Goal: Information Seeking & Learning: Learn about a topic

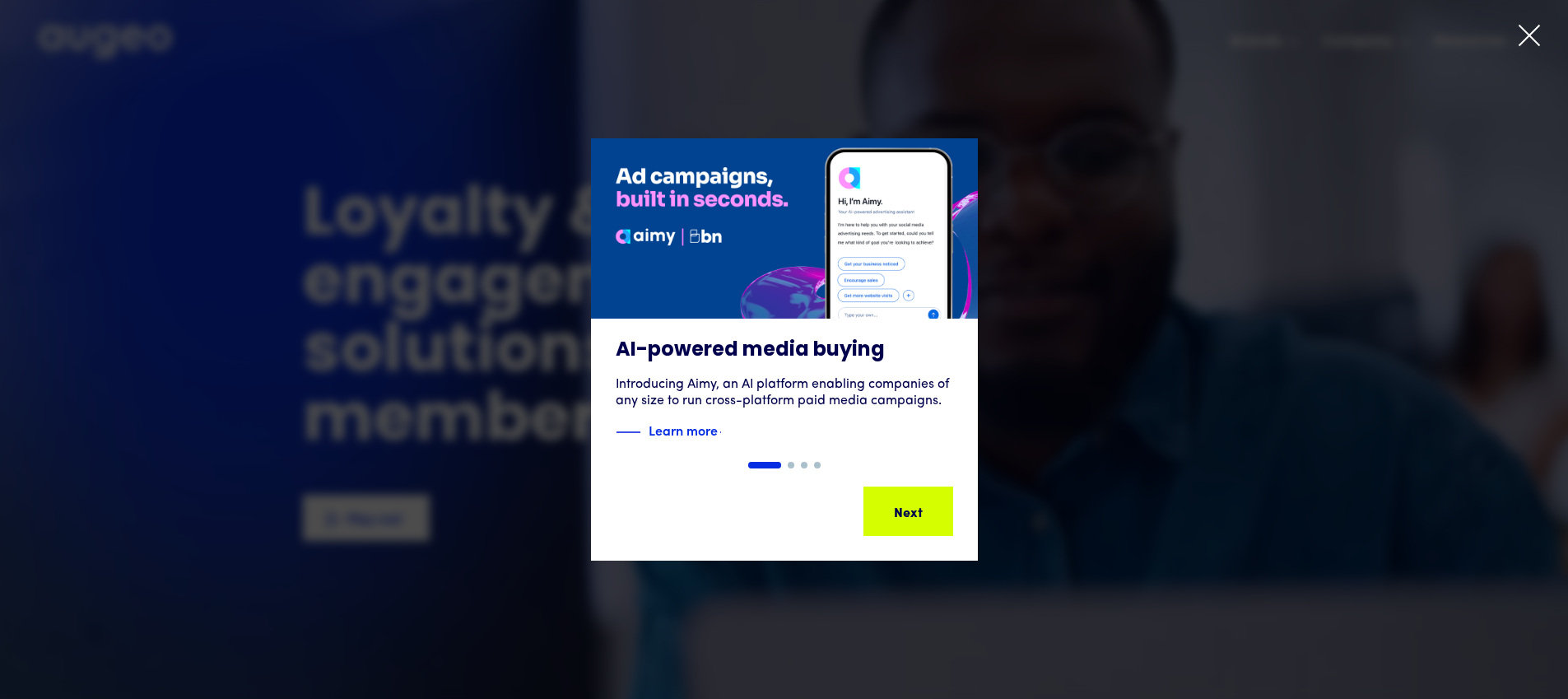
click at [1525, 33] on icon at bounding box center [1528, 35] width 25 height 25
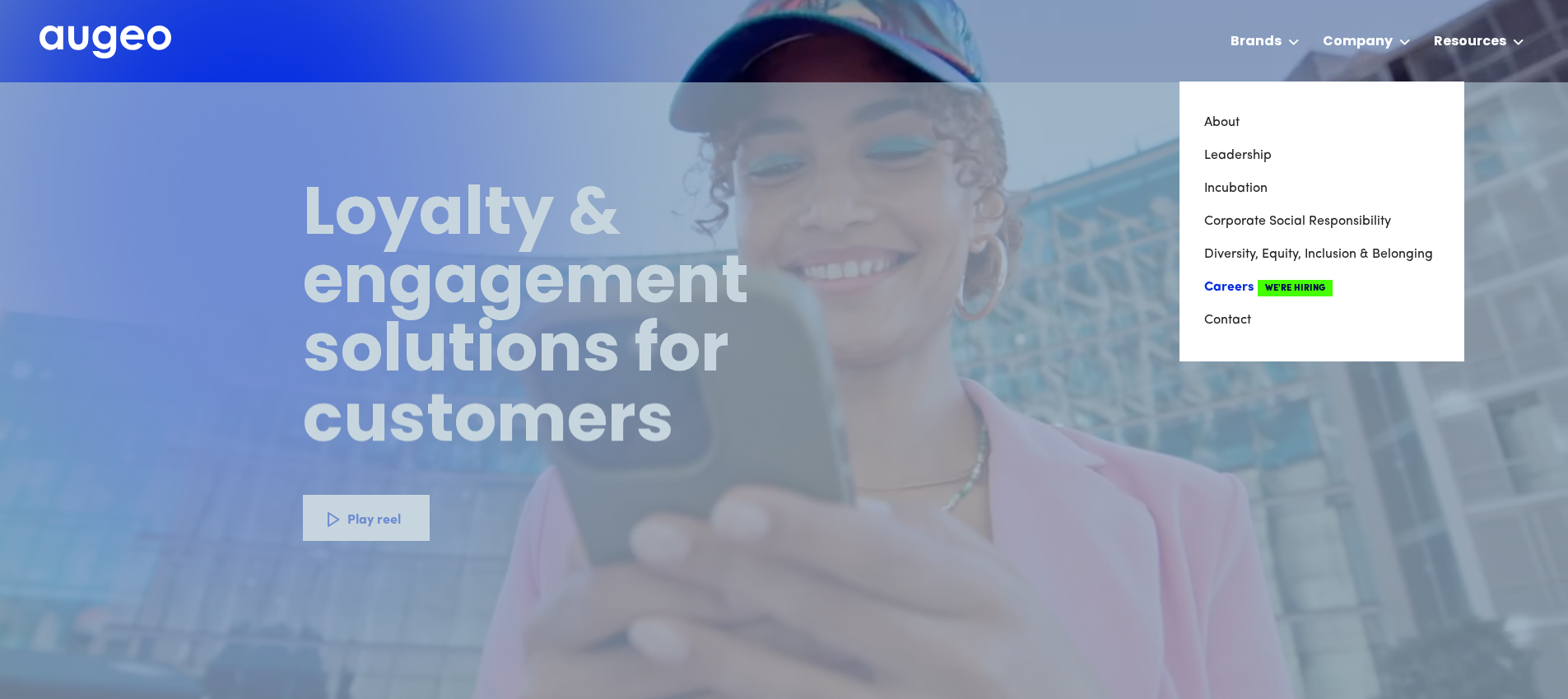
click at [1235, 285] on link "Careers We're Hiring" at bounding box center [1321, 287] width 235 height 33
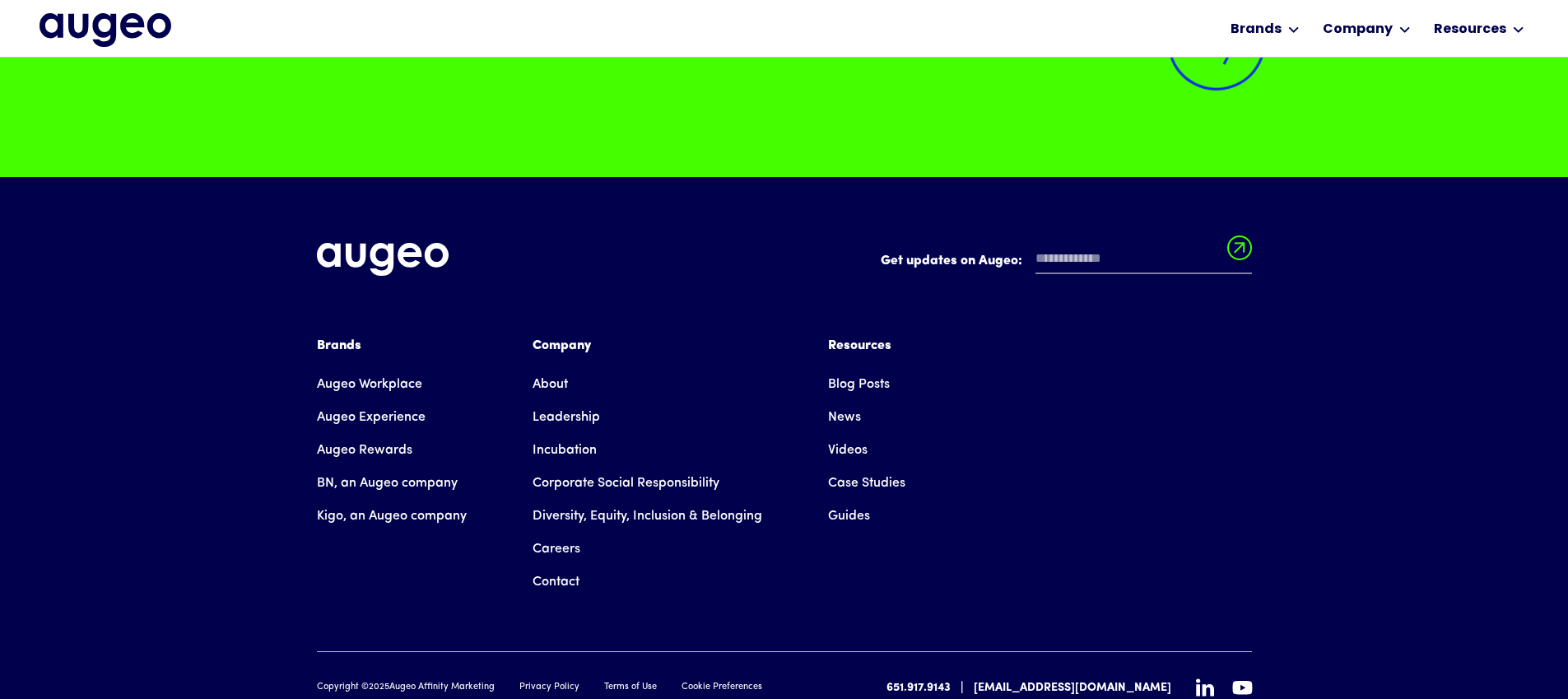
click at [1204, 65] on img at bounding box center [1216, 41] width 132 height 132
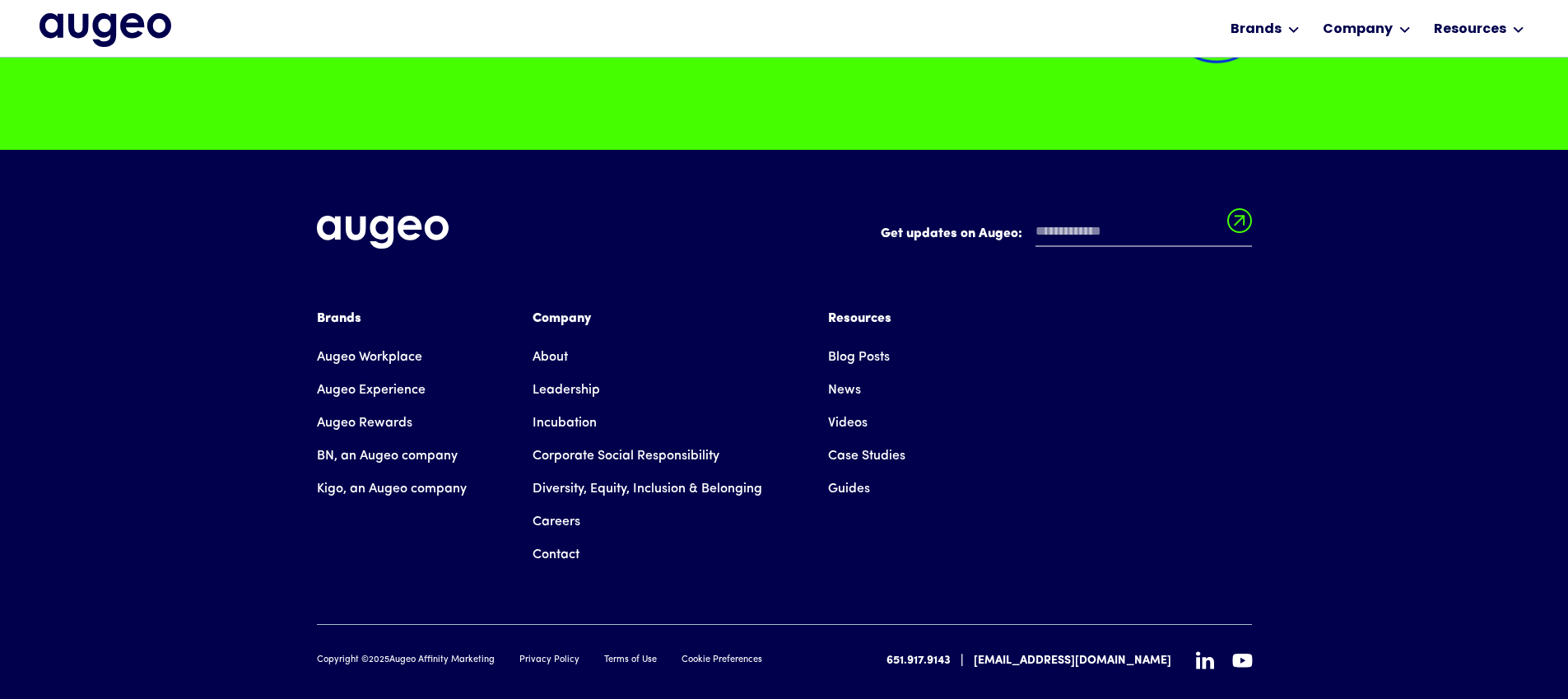
scroll to position [4367, 0]
